Goal: Find specific page/section: Find specific page/section

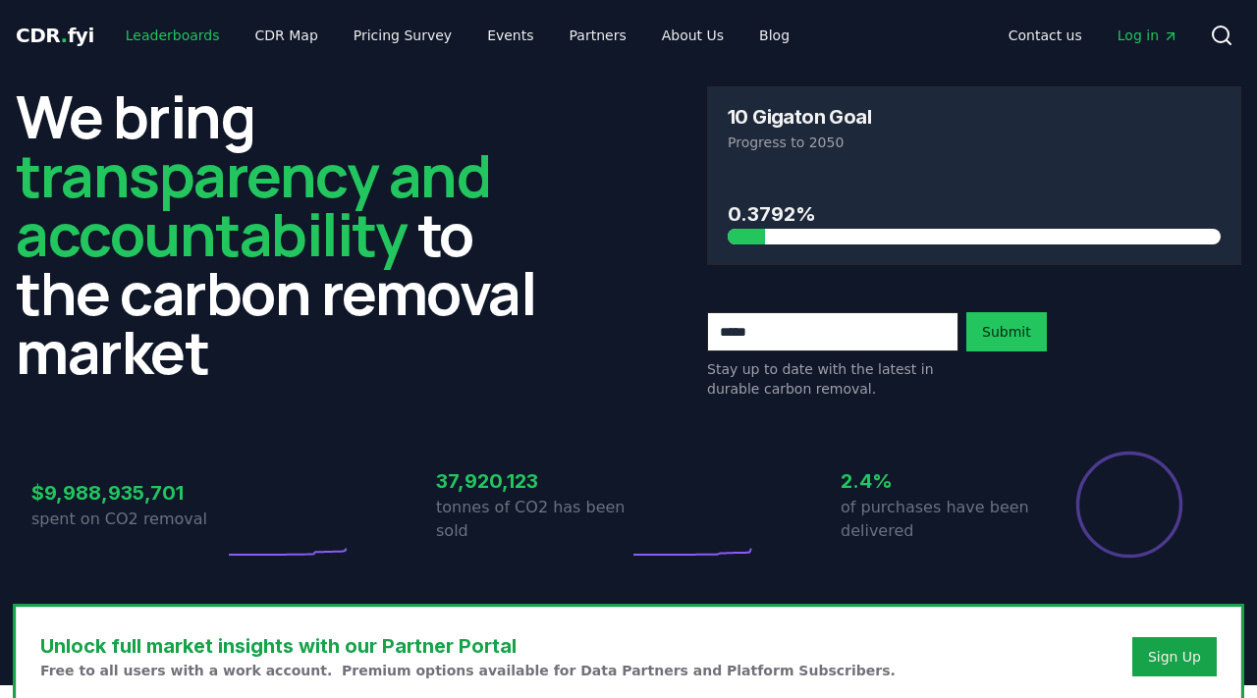
click at [203, 46] on link "Leaderboards" at bounding box center [173, 35] width 126 height 35
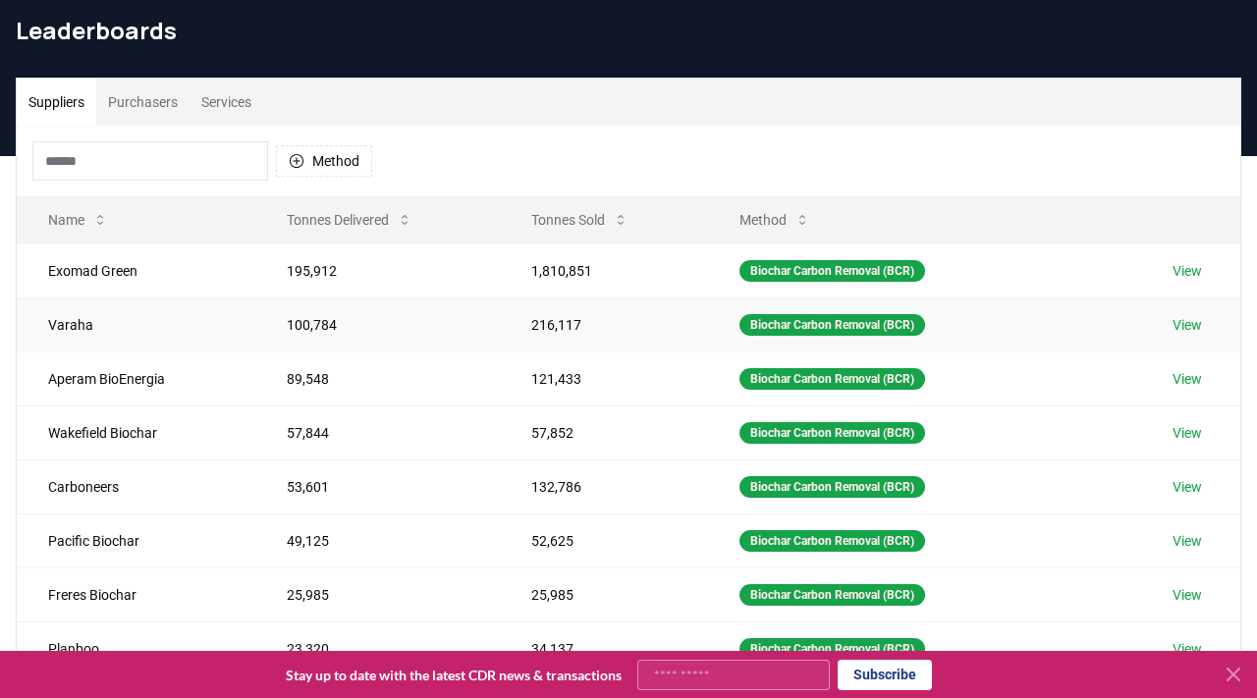
scroll to position [80, 0]
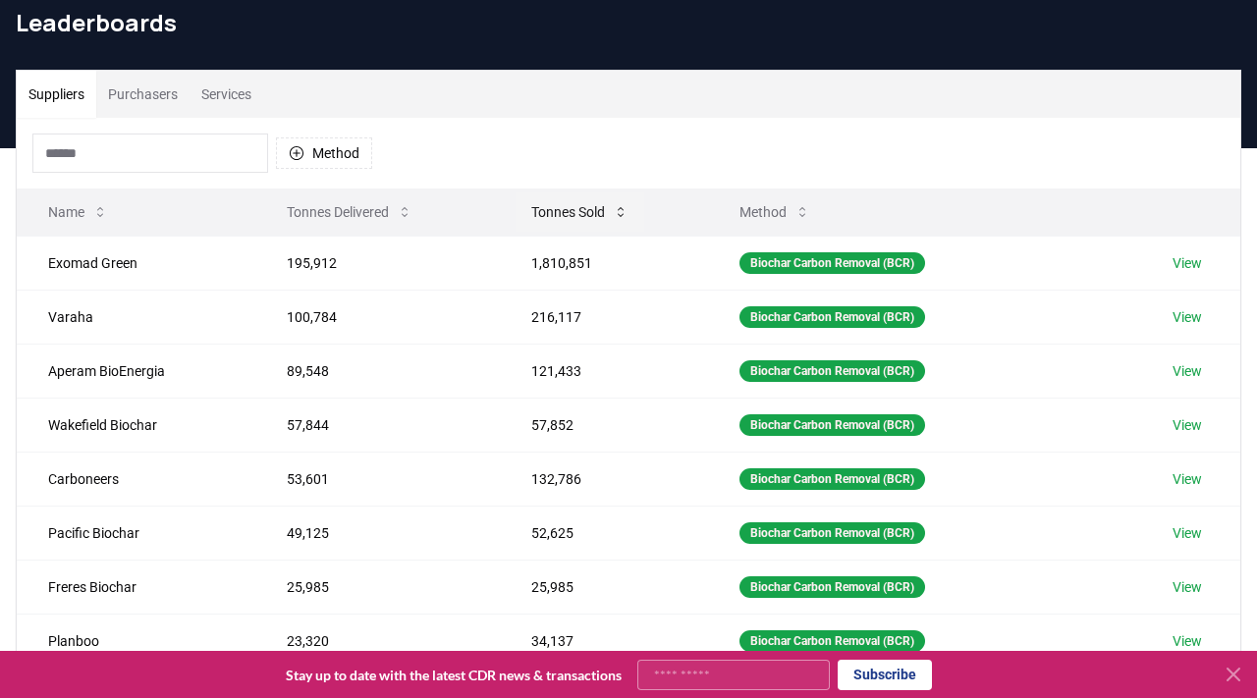
click at [551, 217] on button "Tonnes Sold" at bounding box center [579, 211] width 129 height 39
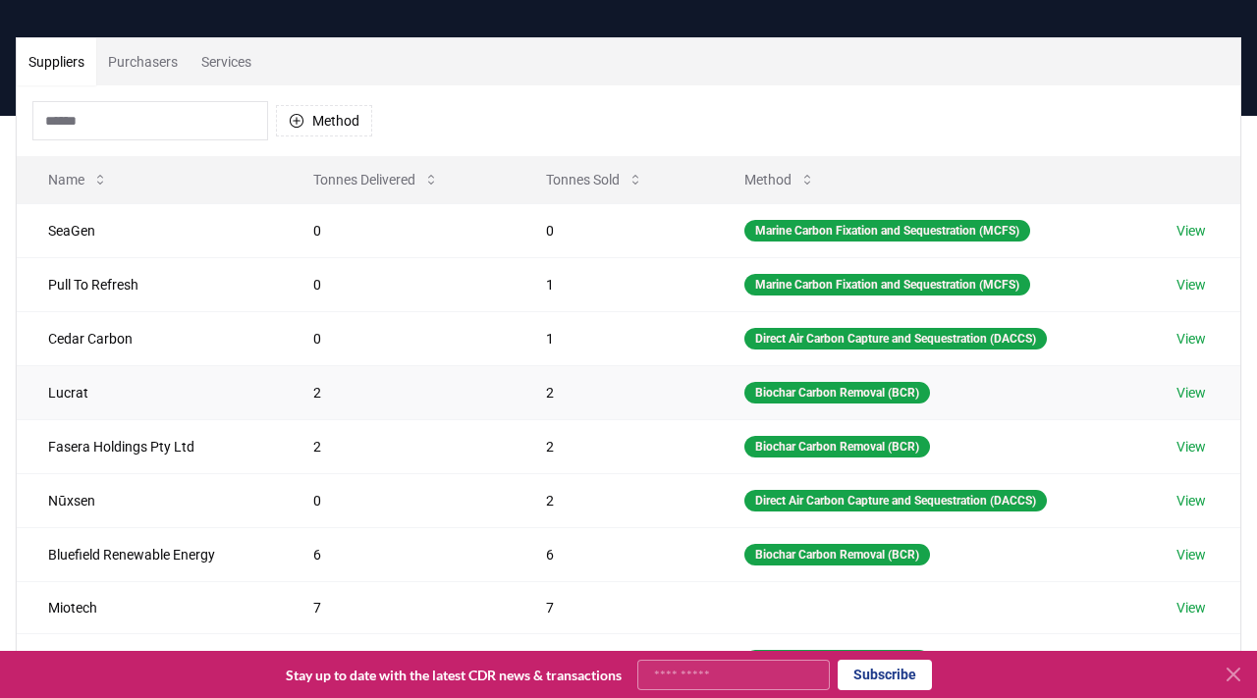
scroll to position [115, 0]
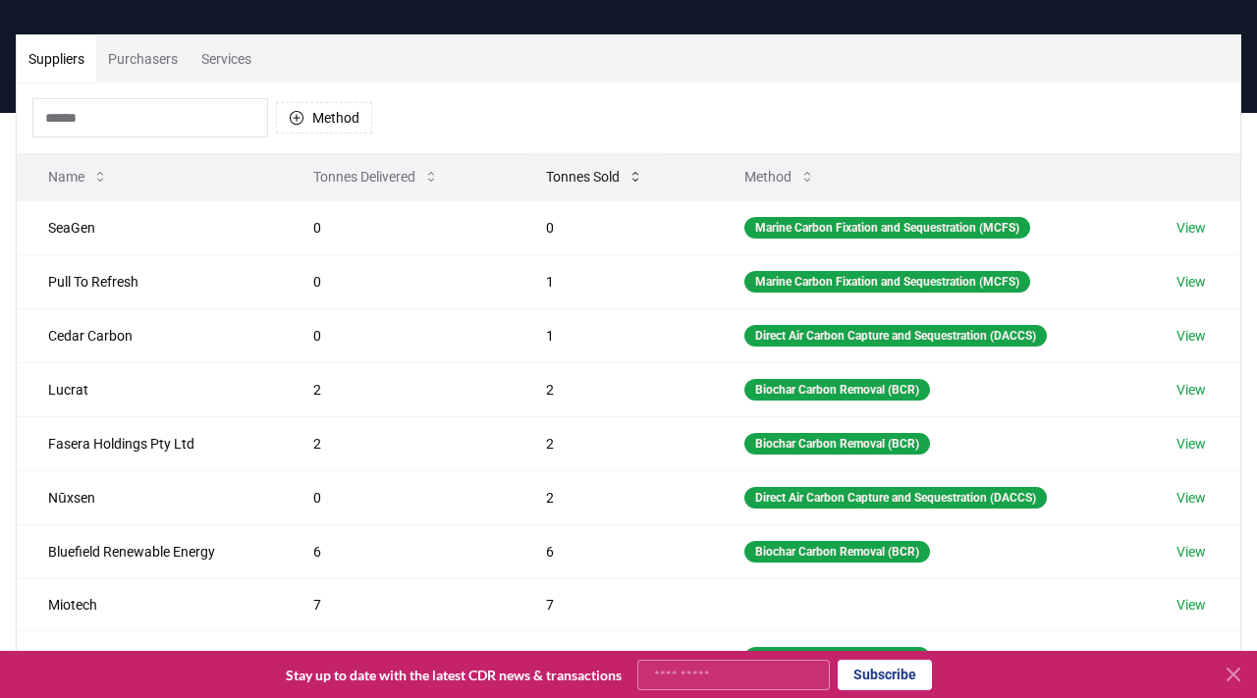
click at [570, 163] on button "Tonnes Sold" at bounding box center [594, 176] width 129 height 39
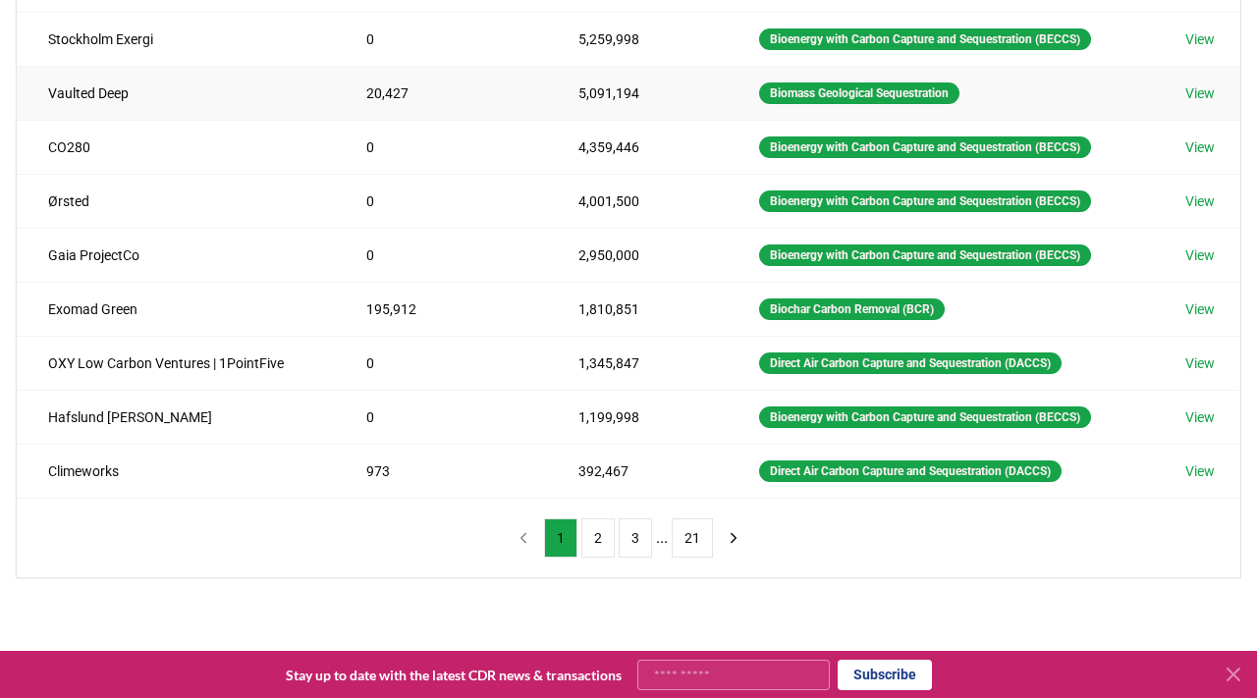
scroll to position [431, 0]
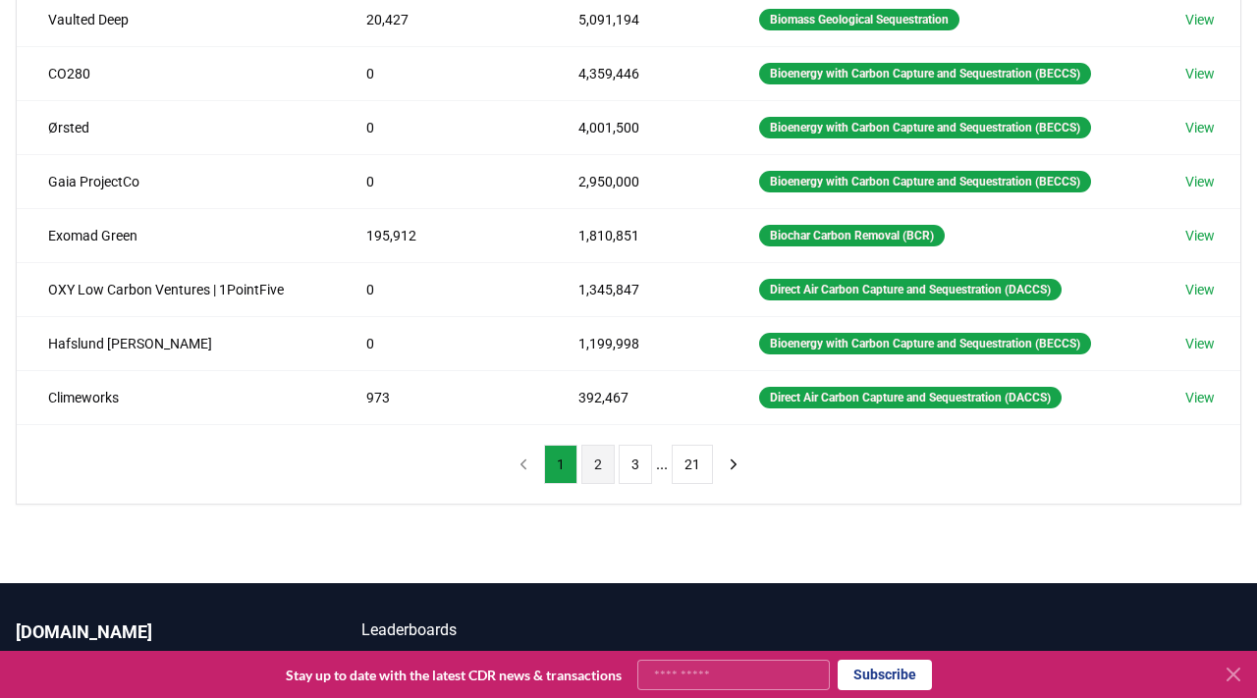
click at [602, 465] on button "2" at bounding box center [597, 464] width 33 height 39
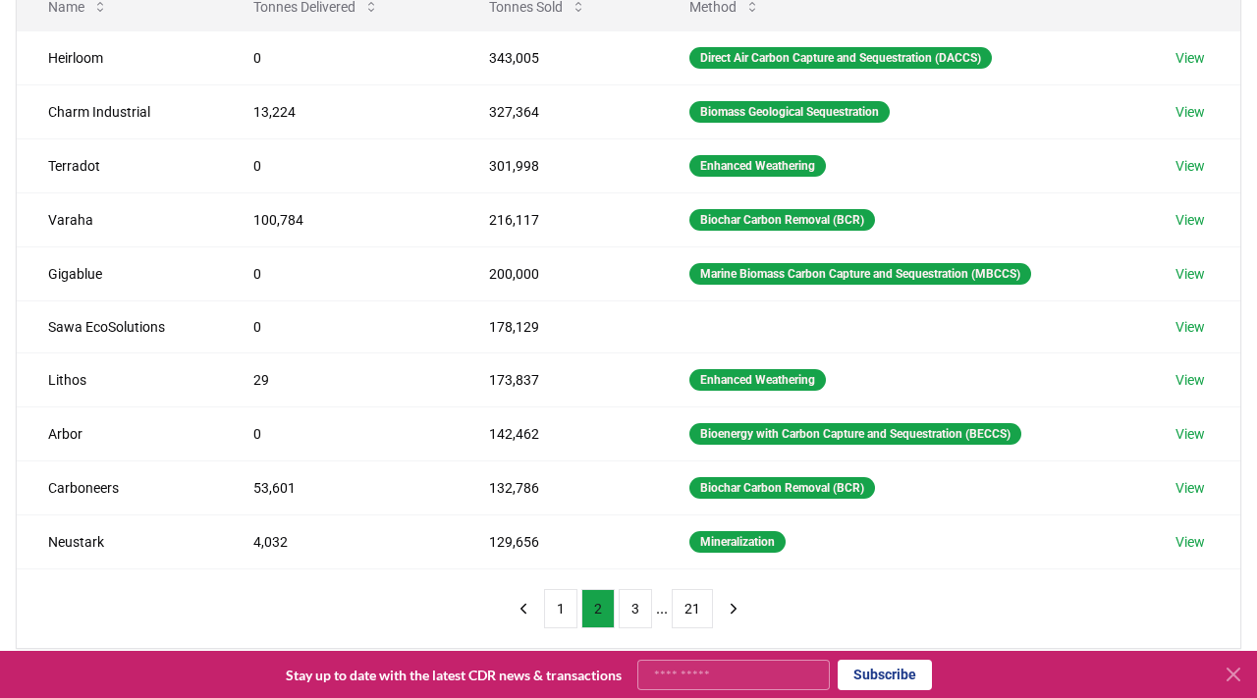
scroll to position [289, 0]
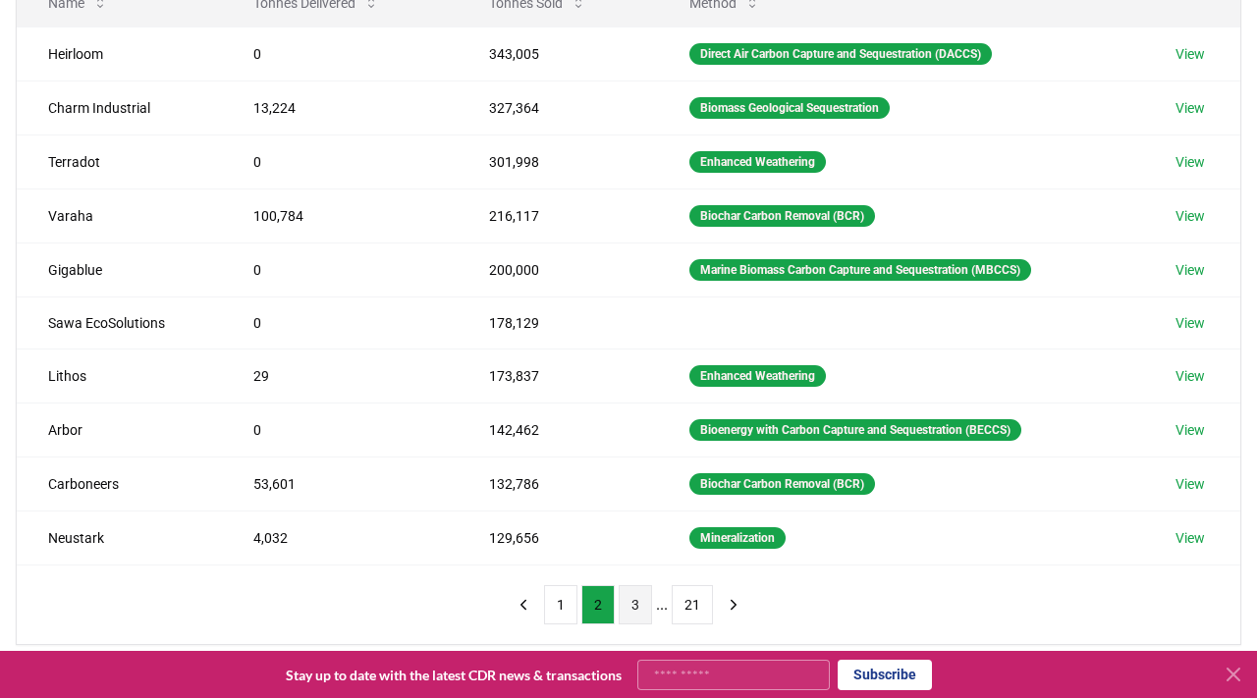
click at [634, 604] on button "3" at bounding box center [635, 604] width 33 height 39
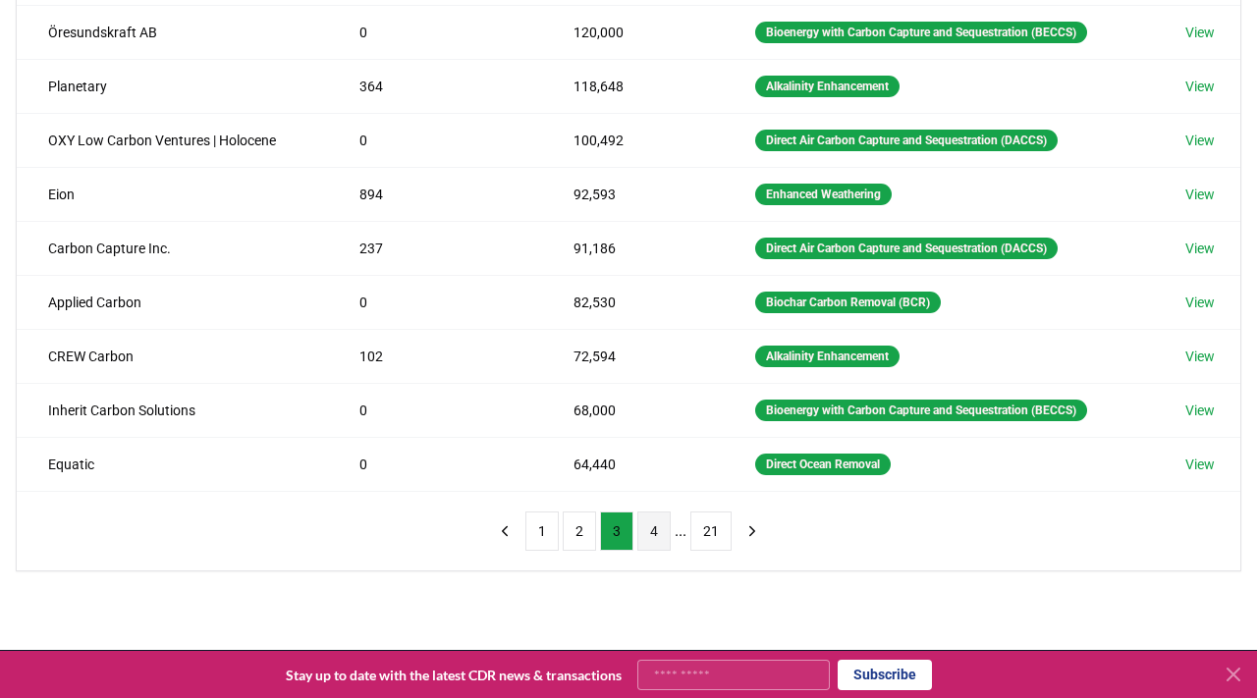
click at [660, 532] on button "4" at bounding box center [653, 531] width 33 height 39
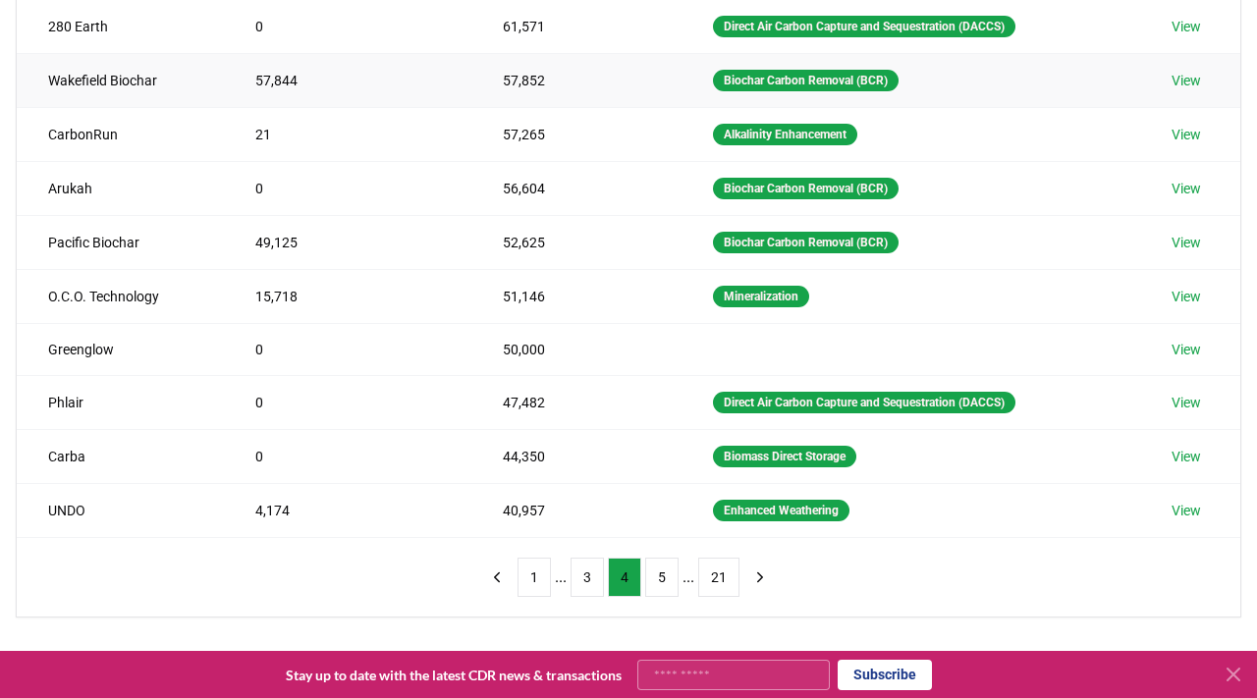
scroll to position [330, 0]
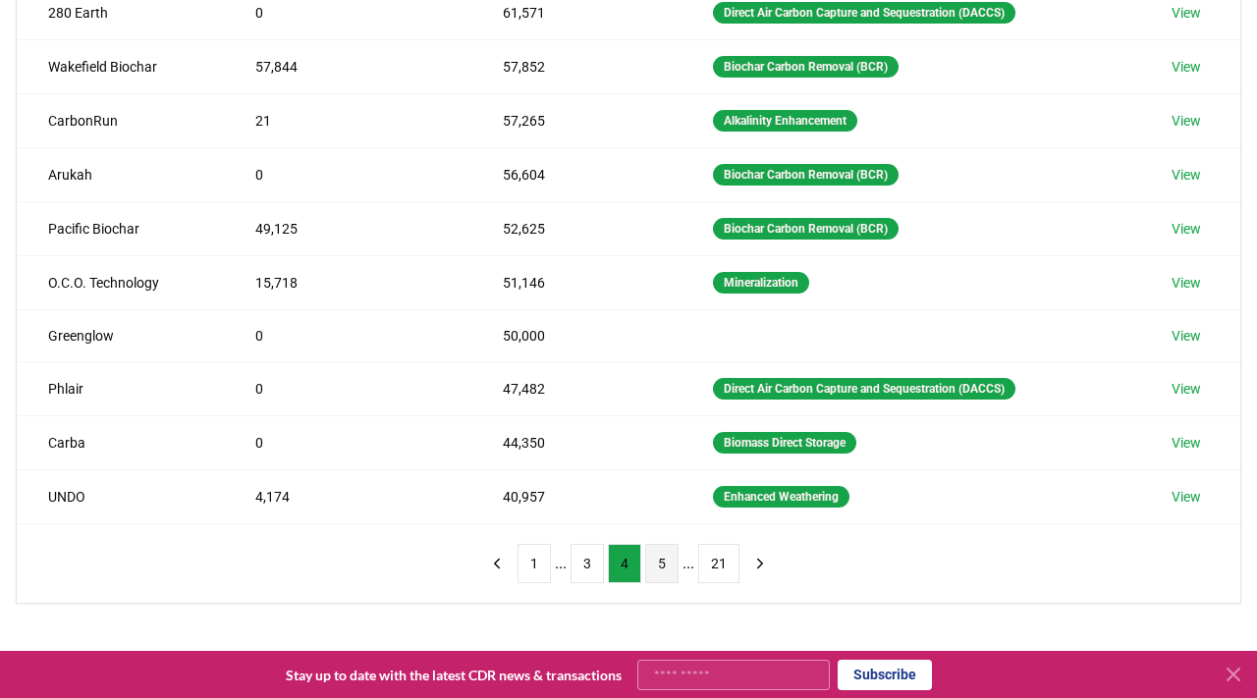
click at [661, 574] on button "5" at bounding box center [661, 563] width 33 height 39
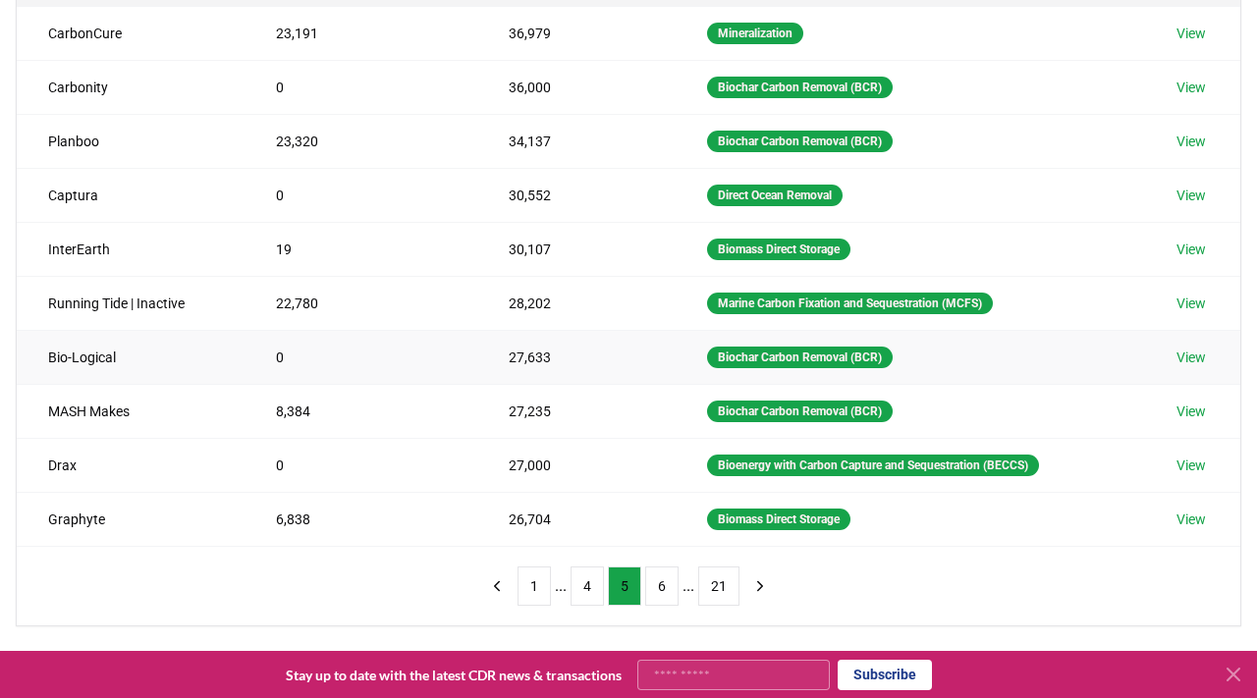
scroll to position [311, 0]
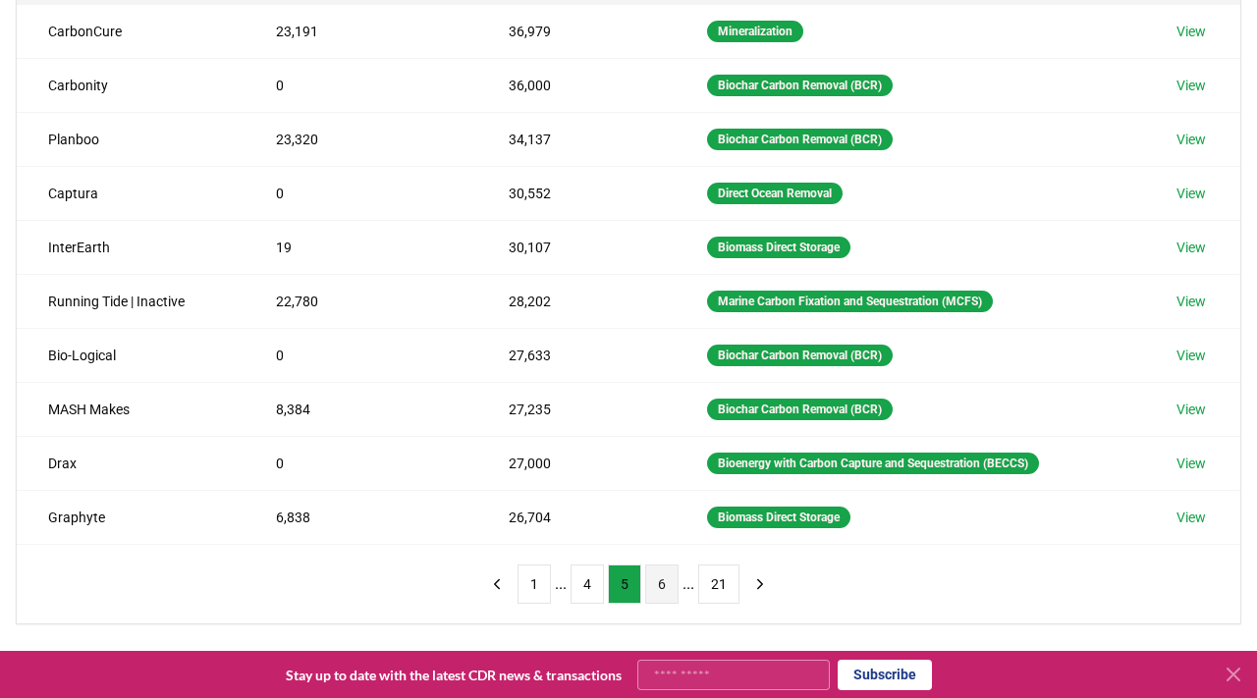
click at [671, 572] on button "6" at bounding box center [661, 584] width 33 height 39
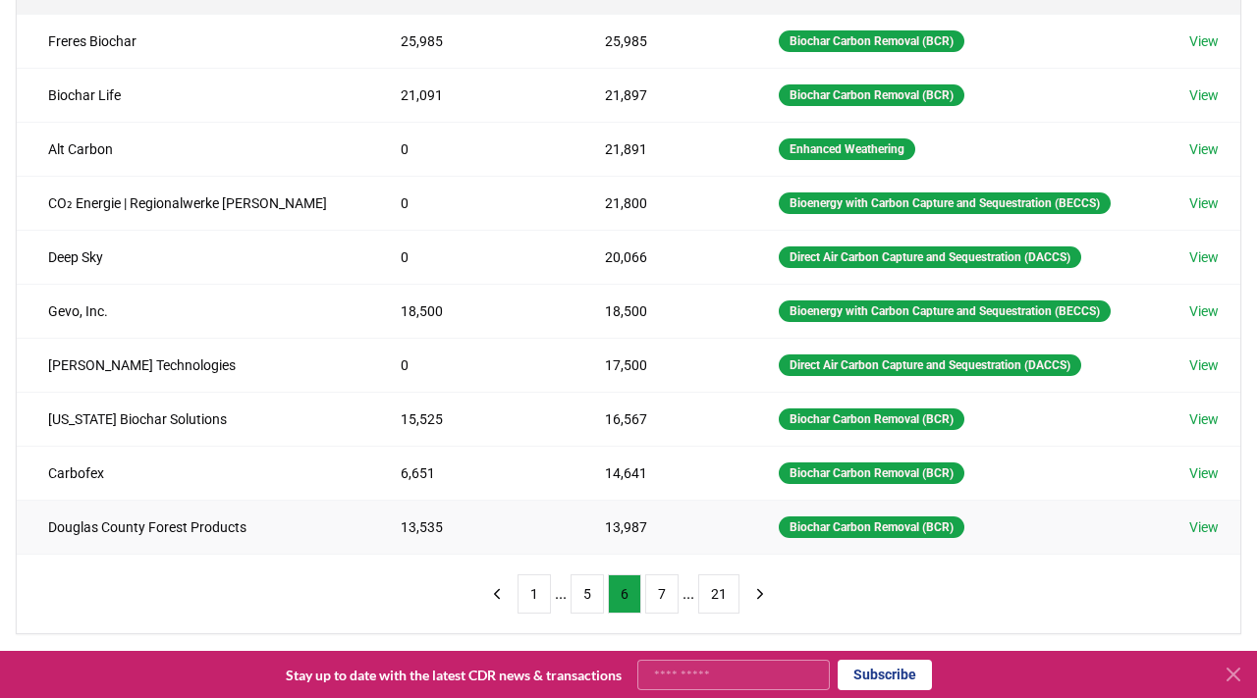
scroll to position [307, 0]
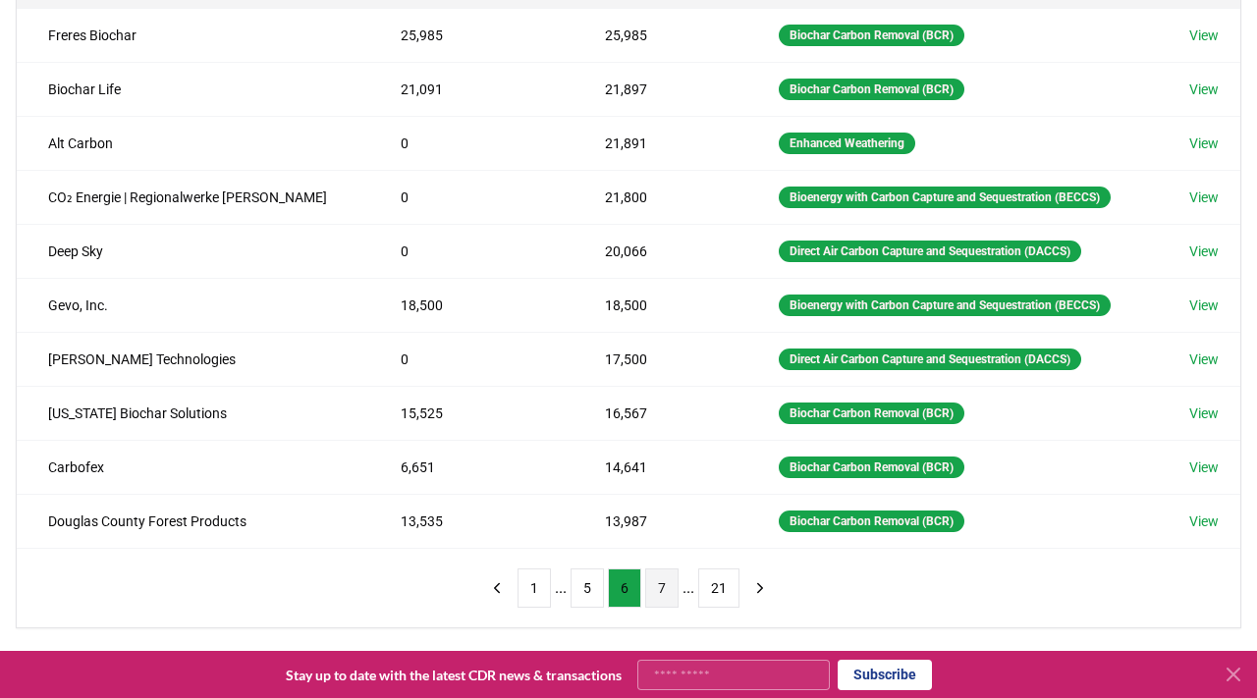
click at [675, 589] on button "7" at bounding box center [661, 587] width 33 height 39
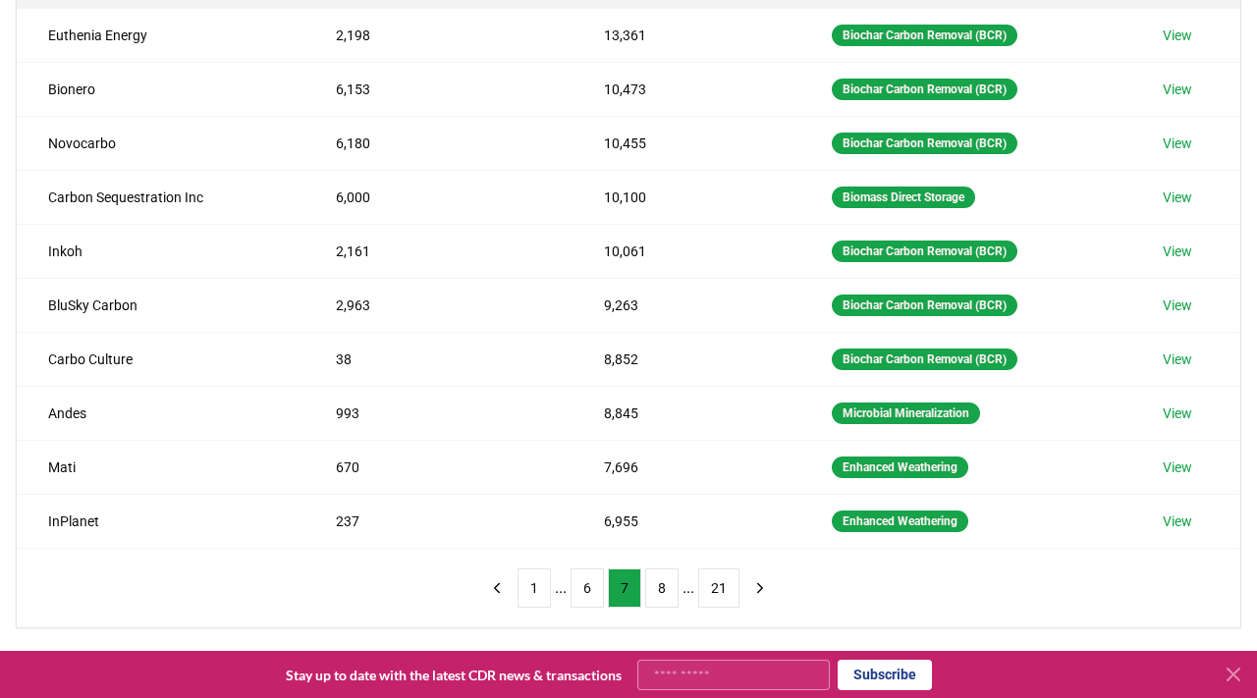
click at [386, 607] on div "Method Name Tonnes Delivered Tonnes Sold Method Euthenia Energy 2,198 13,361 Bi…" at bounding box center [628, 258] width 1223 height 737
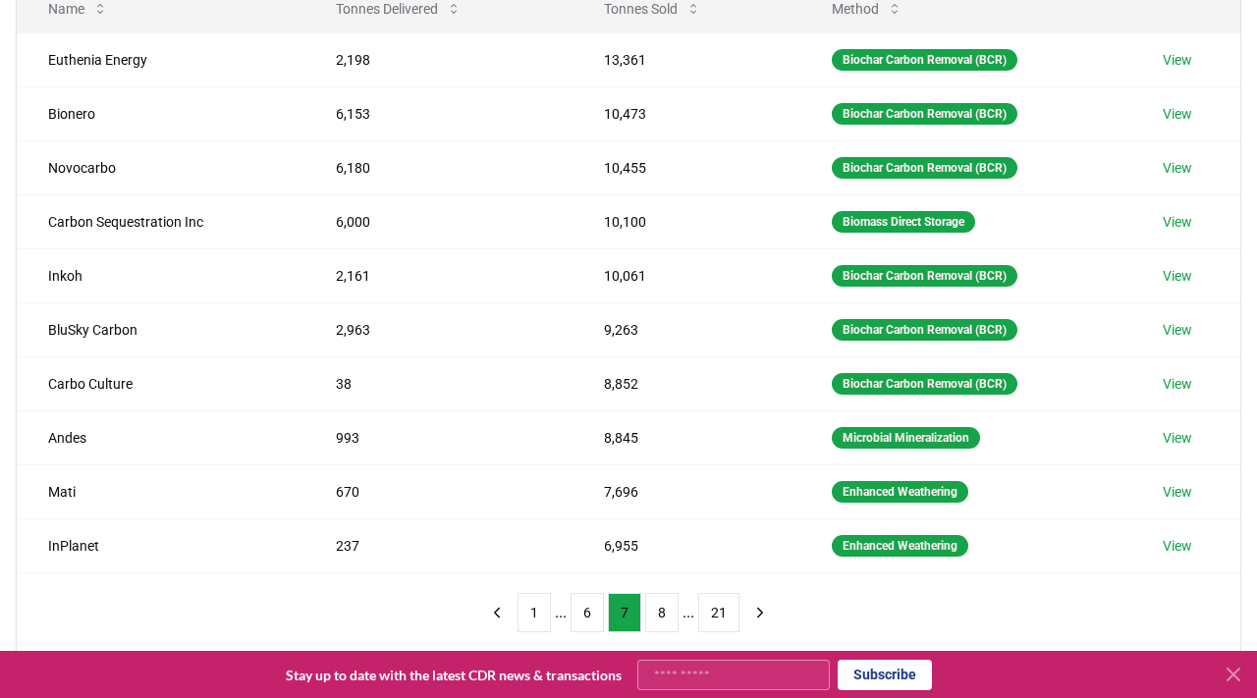
scroll to position [286, 0]
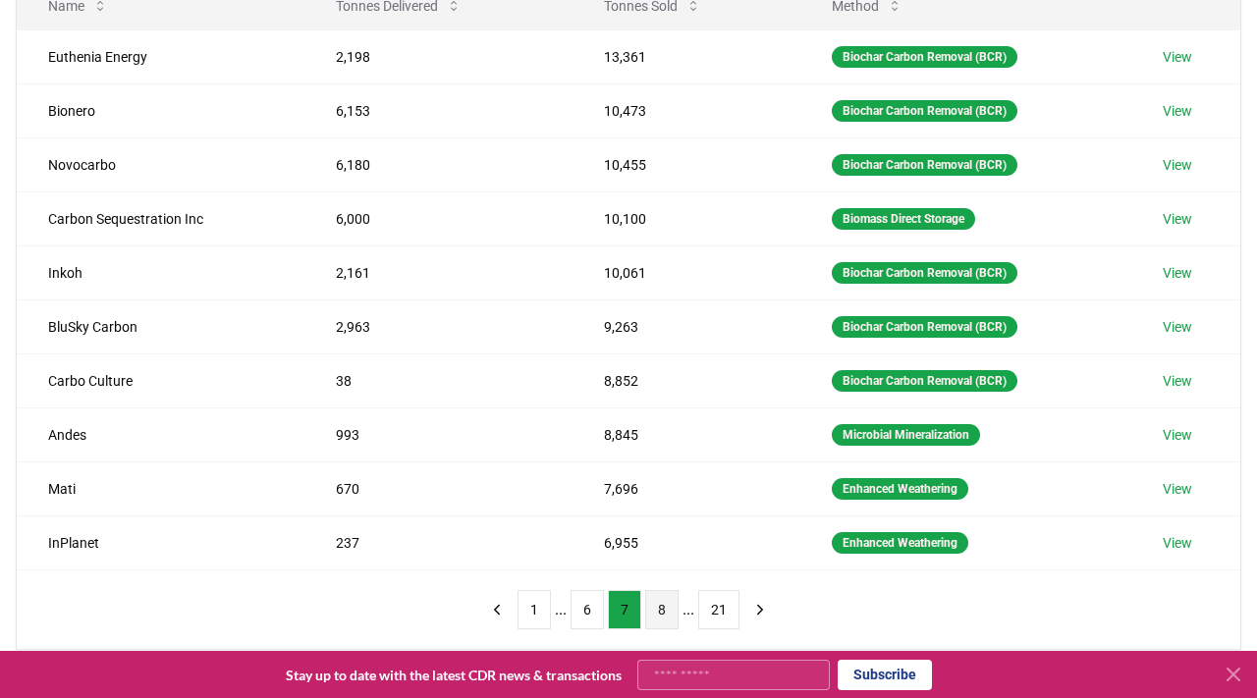
click at [661, 612] on button "8" at bounding box center [661, 609] width 33 height 39
